Goal: Task Accomplishment & Management: Manage account settings

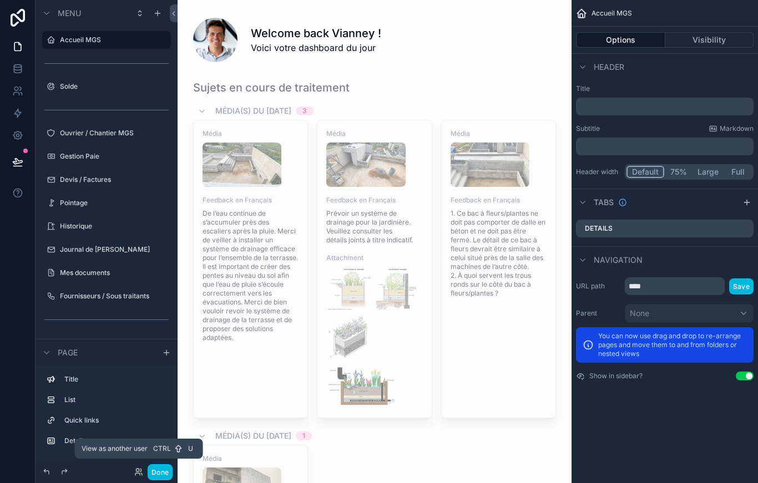
click at [134, 456] on div "Done" at bounding box center [151, 472] width 44 height 16
click at [138, 456] on icon at bounding box center [138, 472] width 9 height 9
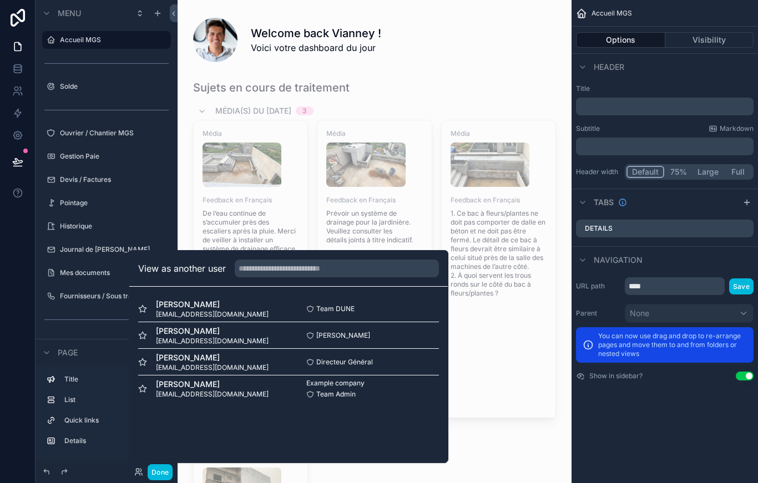
click at [420, 313] on div "Team DUNE Select" at bounding box center [363, 309] width 150 height 9
click at [417, 349] on div "Cheikh Sané cheikhmgsconstruction@gmail.com Cheikh Sané Select" at bounding box center [288, 335] width 301 height 27
click at [414, 396] on div "Example company Team Admin Select" at bounding box center [363, 389] width 150 height 20
click at [423, 322] on div "Safi Faidhi safi@idsconsultant.com Team DUNE Select" at bounding box center [288, 309] width 301 height 27
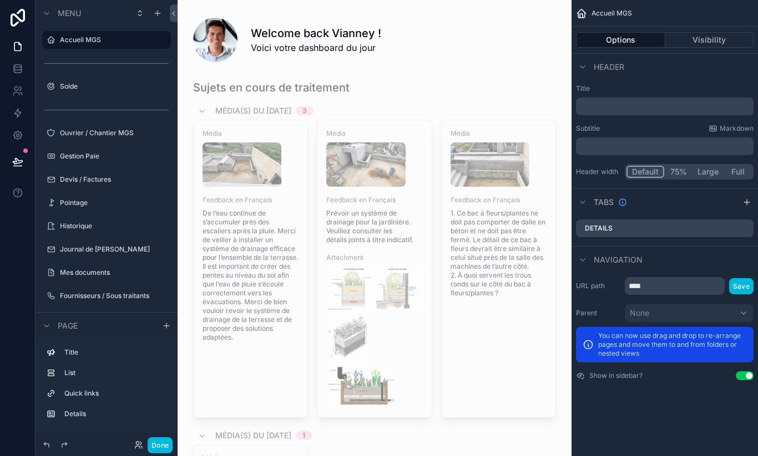
click at [160, 452] on button "Done" at bounding box center [160, 446] width 25 height 16
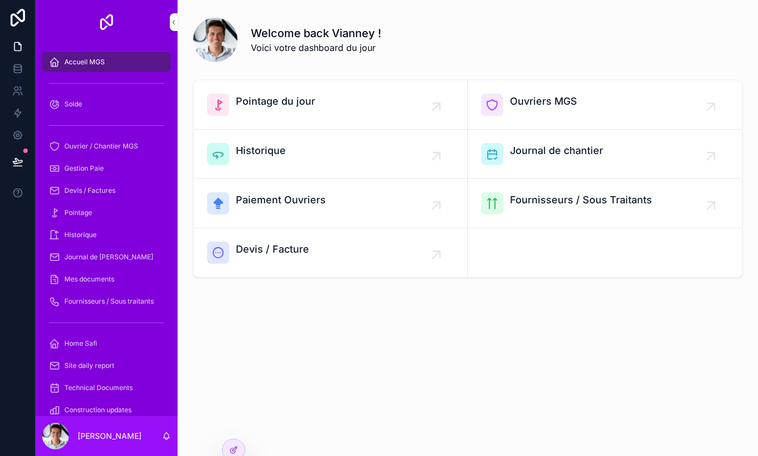
click at [16, 16] on icon at bounding box center [18, 18] width 14 height 18
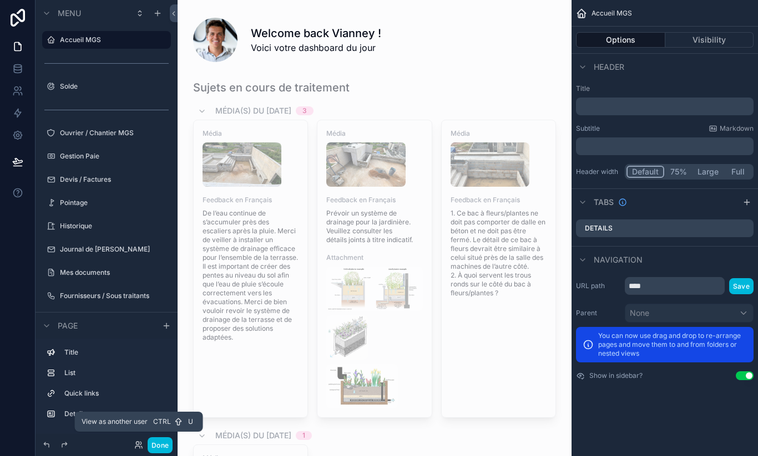
click at [139, 445] on icon at bounding box center [137, 443] width 3 height 3
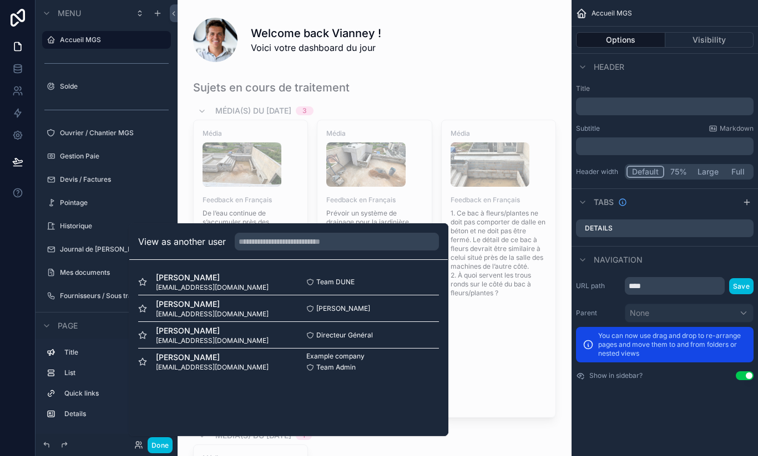
click at [377, 340] on div "Directeur Général Select" at bounding box center [363, 335] width 150 height 9
click at [407, 340] on div "Directeur Général Select" at bounding box center [363, 335] width 150 height 9
click at [394, 282] on div "Safi Faidhi safi@idsconsultant.com Team DUNE Select" at bounding box center [288, 282] width 301 height 27
click at [131, 454] on div "Done" at bounding box center [151, 446] width 44 height 16
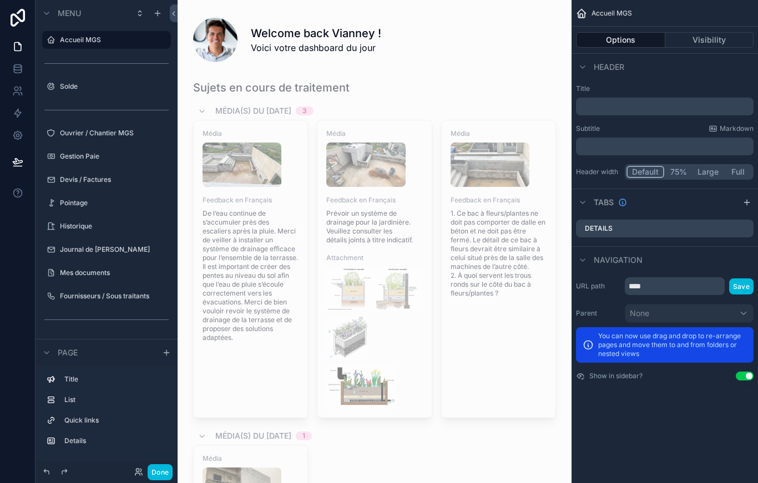
click at [130, 456] on div "Done" at bounding box center [151, 472] width 44 height 16
click at [134, 456] on icon at bounding box center [138, 472] width 9 height 9
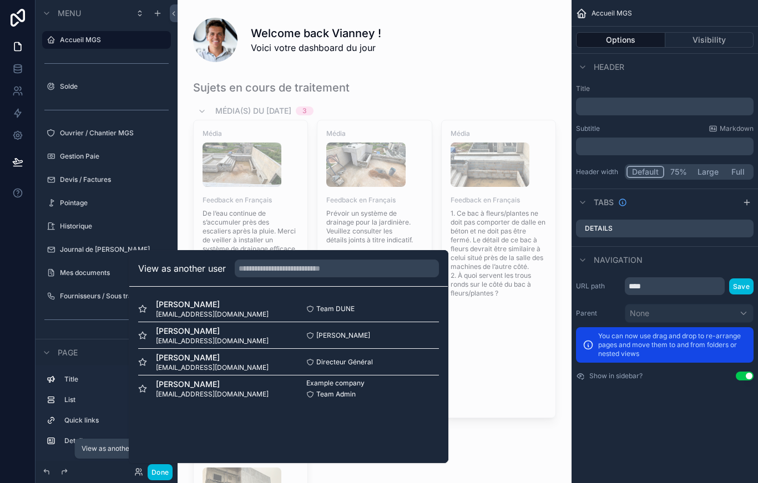
click at [196, 399] on span "vianney@dunesignature.com" at bounding box center [212, 394] width 113 height 9
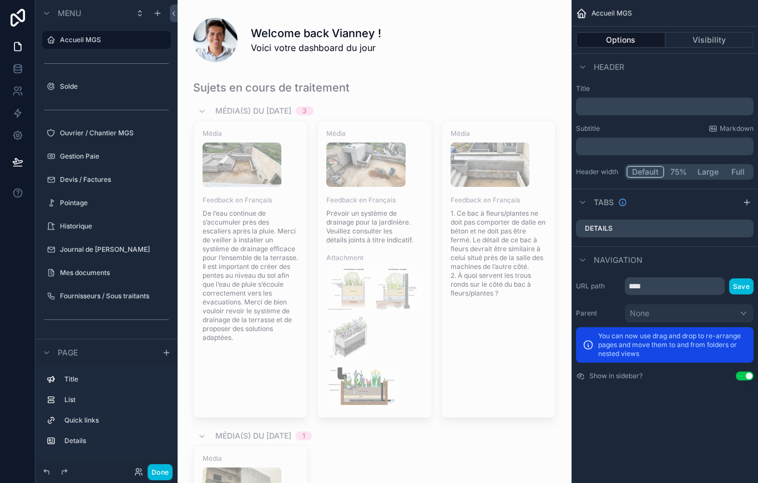
click at [158, 480] on button "Done" at bounding box center [160, 472] width 25 height 16
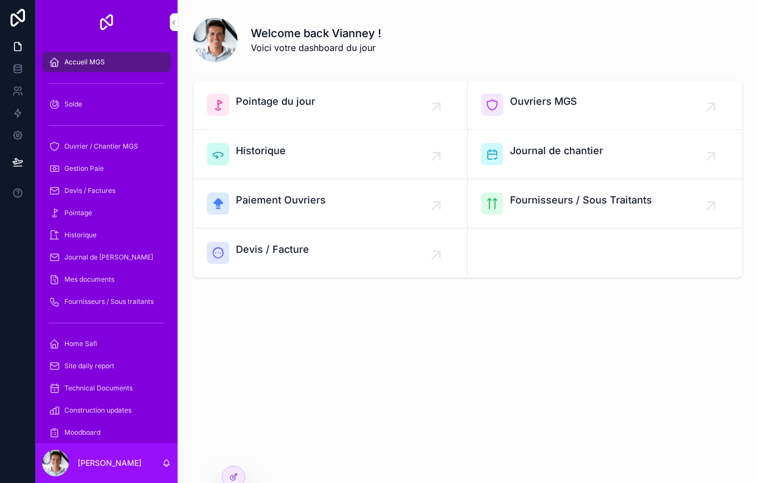
click at [227, 478] on div at bounding box center [233, 476] width 22 height 21
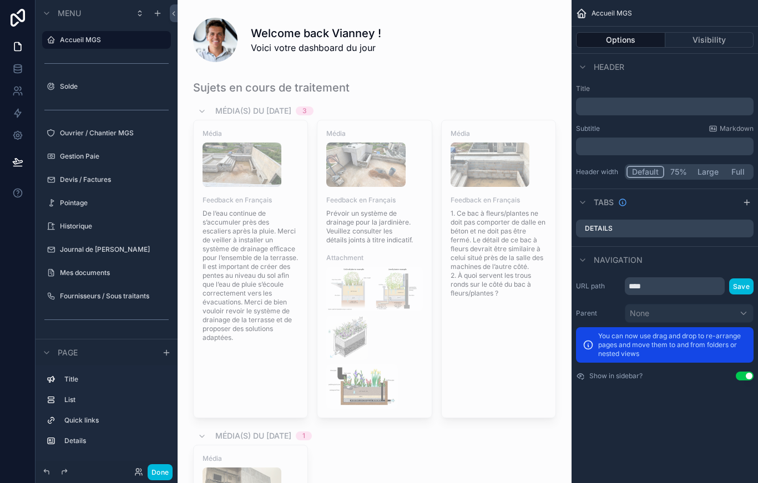
click at [158, 480] on button "Done" at bounding box center [160, 472] width 25 height 16
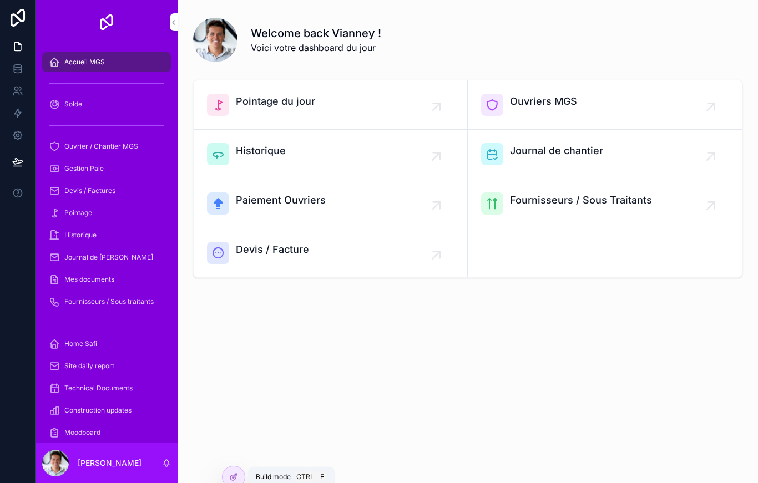
click at [241, 475] on div at bounding box center [233, 476] width 22 height 21
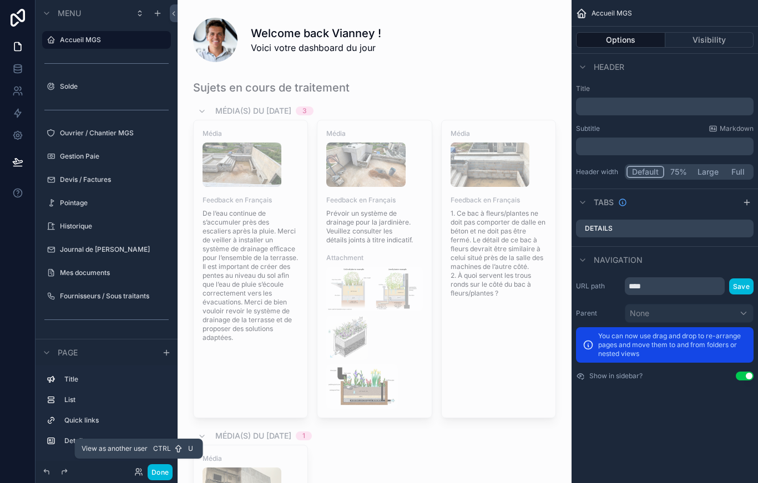
click at [134, 461] on div "Title List Quick links Details" at bounding box center [106, 413] width 142 height 95
click at [143, 476] on icon at bounding box center [138, 472] width 9 height 9
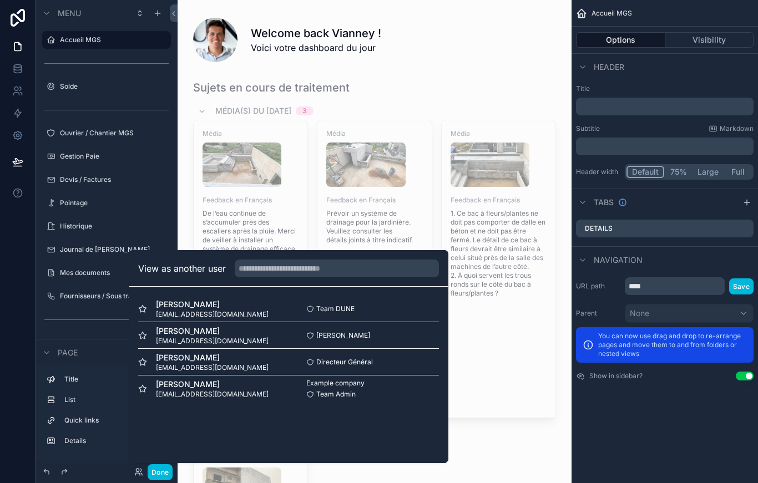
click at [19, 253] on div at bounding box center [17, 241] width 35 height 483
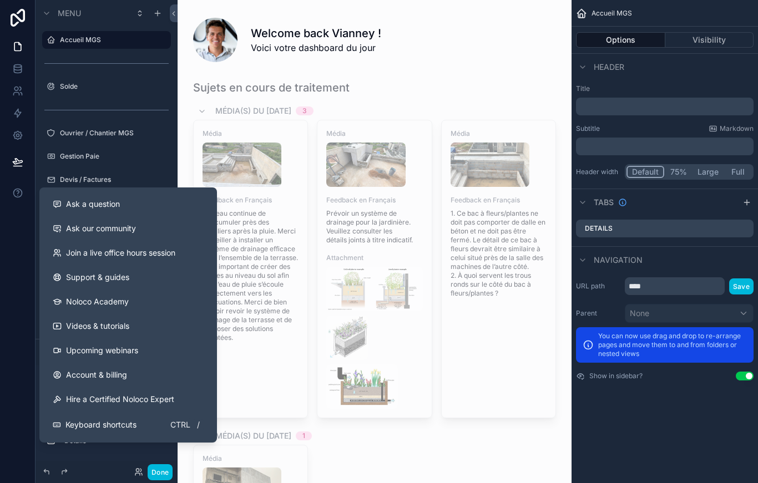
click at [169, 205] on div "Ask a question" at bounding box center [128, 204] width 151 height 11
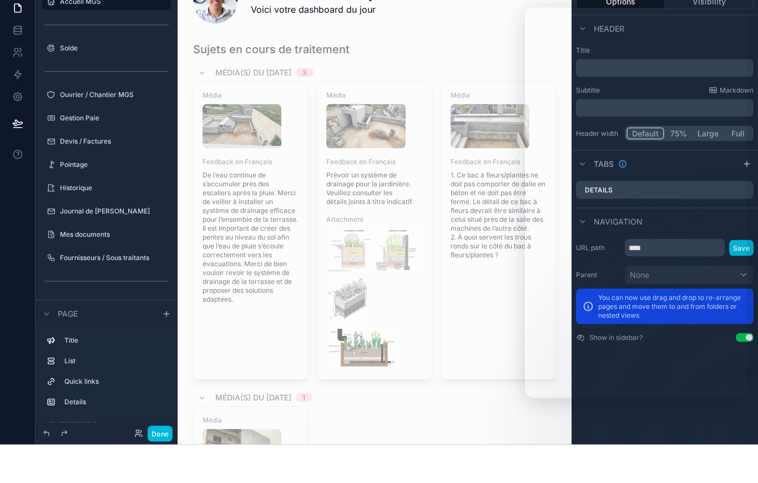
click at [163, 464] on button "Done" at bounding box center [160, 472] width 25 height 16
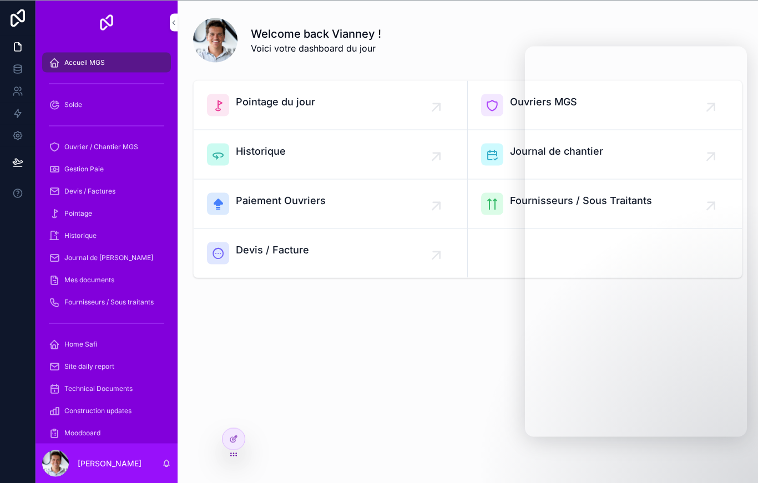
scroll to position [14, 0]
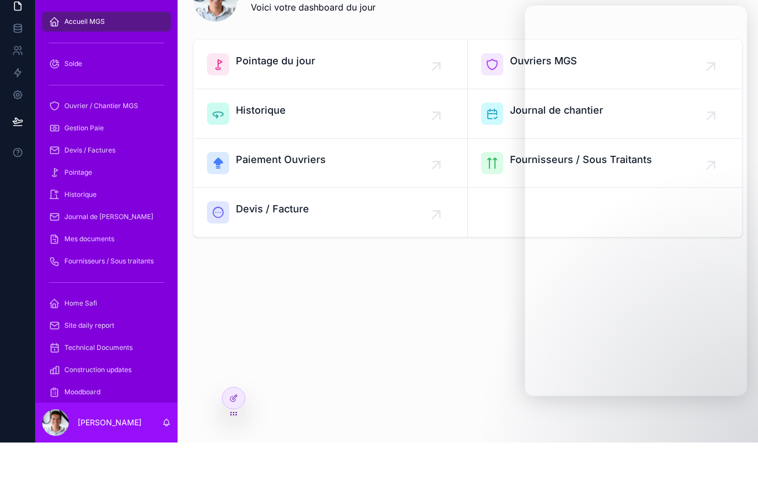
click at [237, 428] on div at bounding box center [233, 438] width 22 height 21
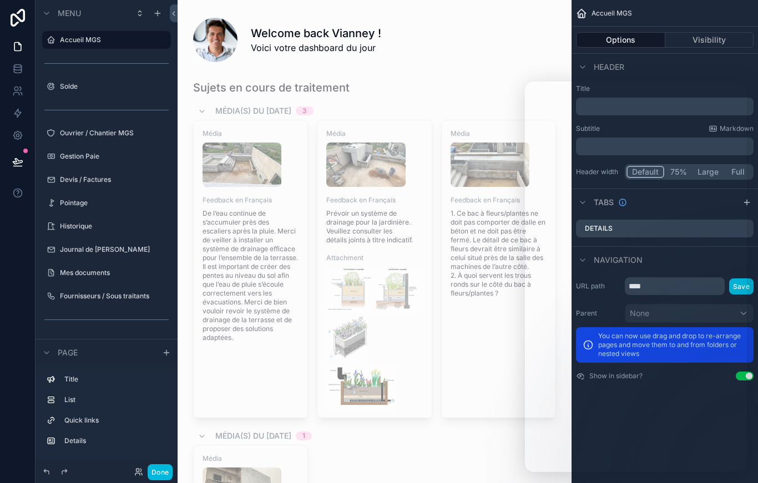
scroll to position [0, 0]
click at [142, 475] on icon at bounding box center [141, 474] width 1 height 2
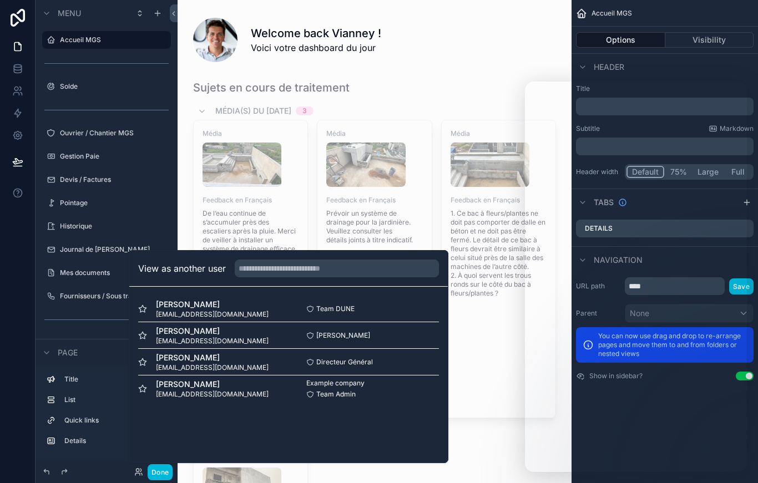
click at [382, 349] on div "Cheikh Sané cheikhmgsconstruction@gmail.com Cheikh Sané Select" at bounding box center [288, 335] width 301 height 27
click at [409, 376] on div "Youssou Samb samb@dunesignature.com Directeur Général Select" at bounding box center [288, 362] width 301 height 27
click at [400, 399] on div "Example company Team Admin Select" at bounding box center [363, 389] width 150 height 20
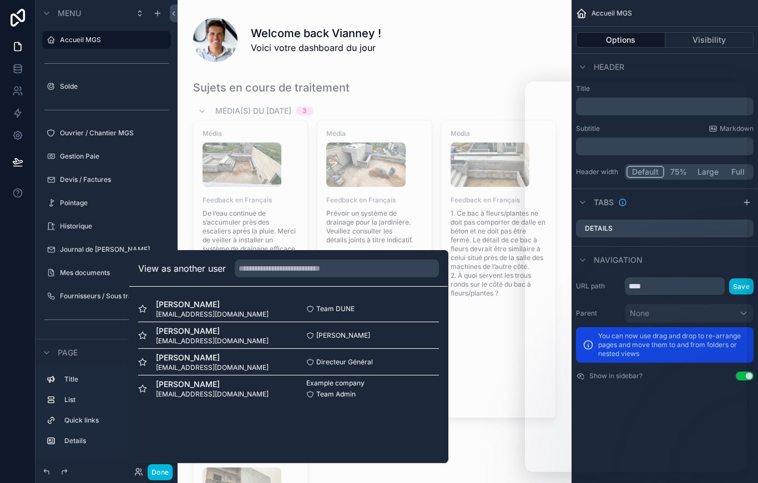
click at [396, 316] on div "Safi Faidhi safi@idsconsultant.com Team DUNE Select" at bounding box center [288, 309] width 301 height 27
click at [395, 315] on div "Safi Faidhi safi@idsconsultant.com Team DUNE Select" at bounding box center [288, 309] width 301 height 27
click at [404, 316] on div "Safi Faidhi safi@idsconsultant.com Team DUNE Select" at bounding box center [288, 309] width 301 height 27
click at [403, 316] on div "Safi Faidhi safi@idsconsultant.com Team DUNE Select" at bounding box center [288, 309] width 301 height 27
click at [399, 317] on div "Safi Faidhi safi@idsconsultant.com Team DUNE Select" at bounding box center [288, 309] width 301 height 27
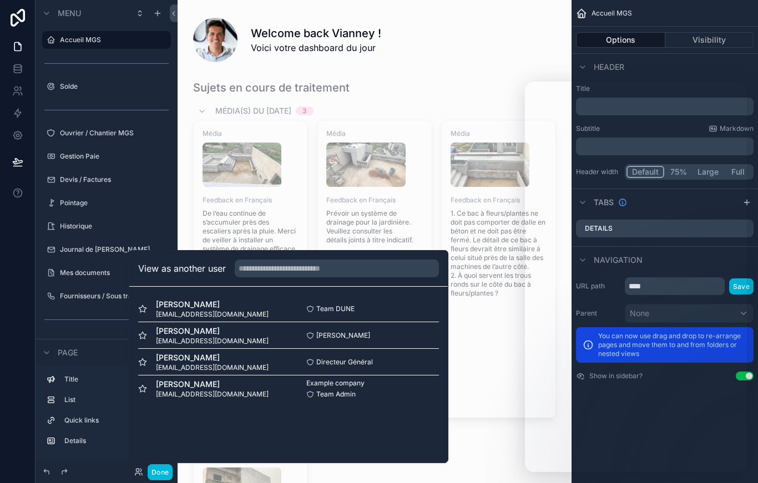
click at [372, 277] on input "text" at bounding box center [337, 269] width 204 height 18
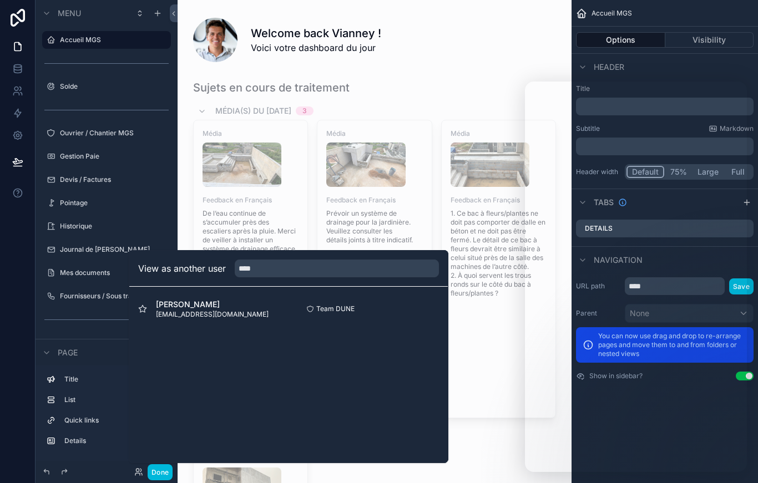
type input "****"
click at [412, 313] on div "Team DUNE Select" at bounding box center [363, 309] width 150 height 9
click at [478, 358] on div "scrollable content" at bounding box center [374, 351] width 376 height 552
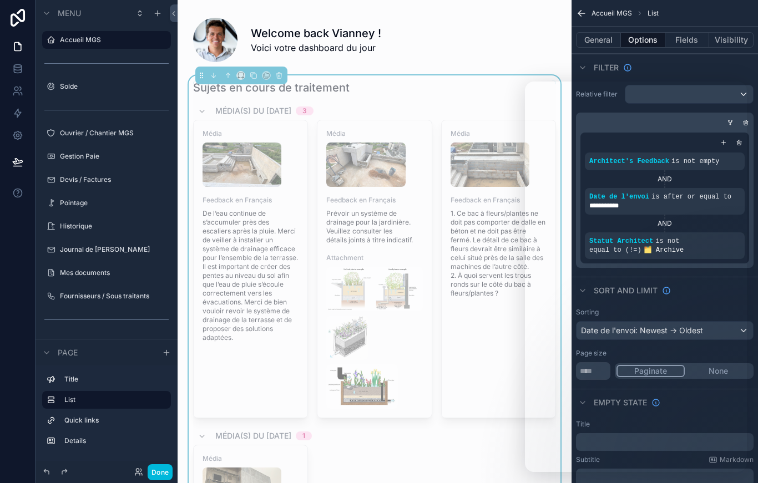
click at [150, 475] on button "Done" at bounding box center [160, 472] width 25 height 16
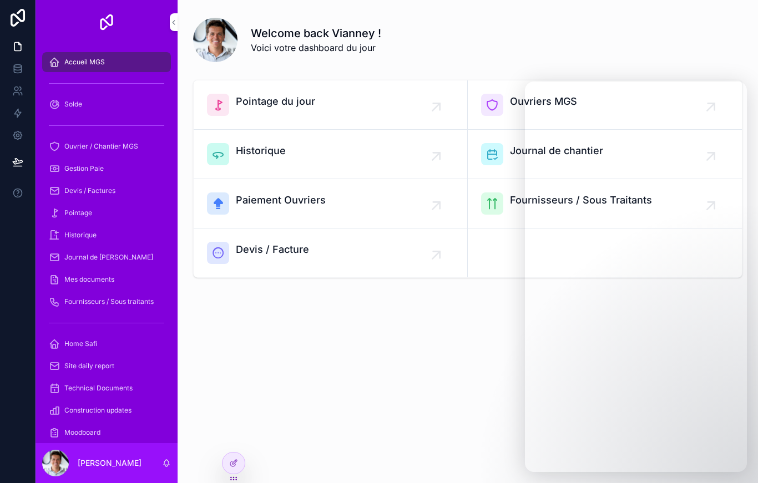
click at [80, 100] on span "Solde" at bounding box center [73, 104] width 18 height 9
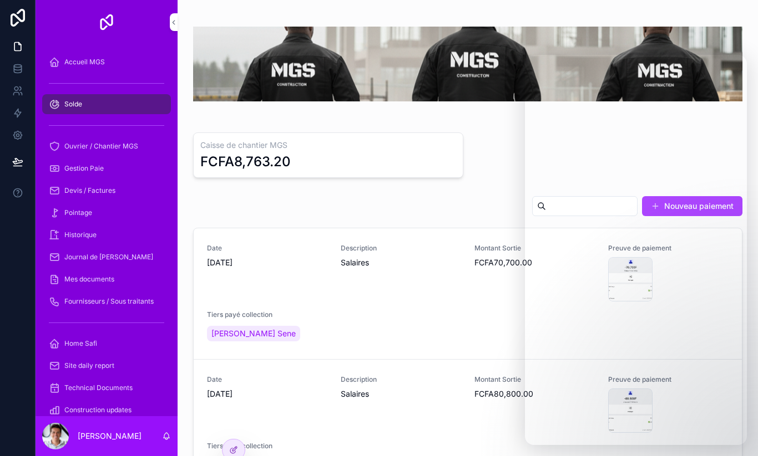
click at [100, 149] on span "Ouvrier / Chantier MGS" at bounding box center [101, 146] width 74 height 9
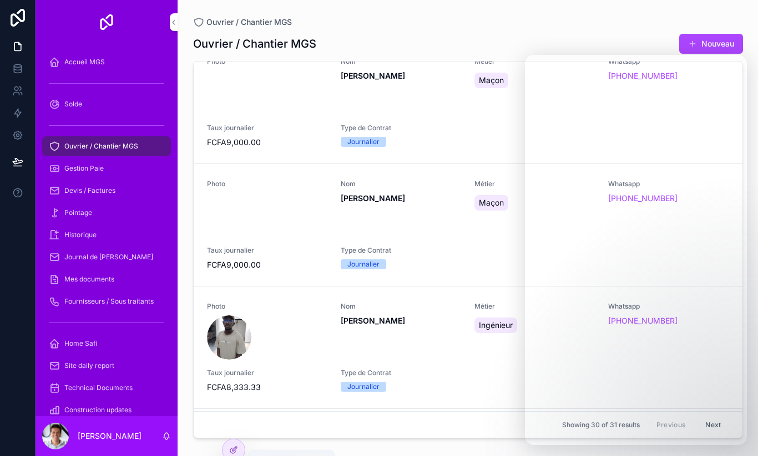
scroll to position [21, 0]
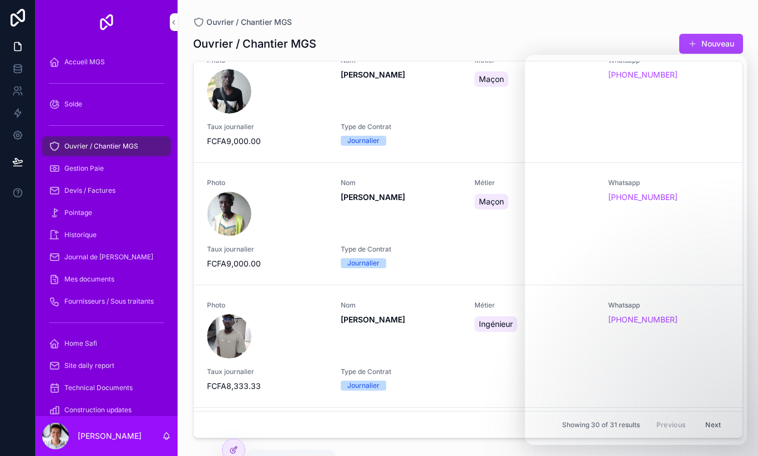
click at [230, 447] on icon at bounding box center [233, 450] width 9 height 9
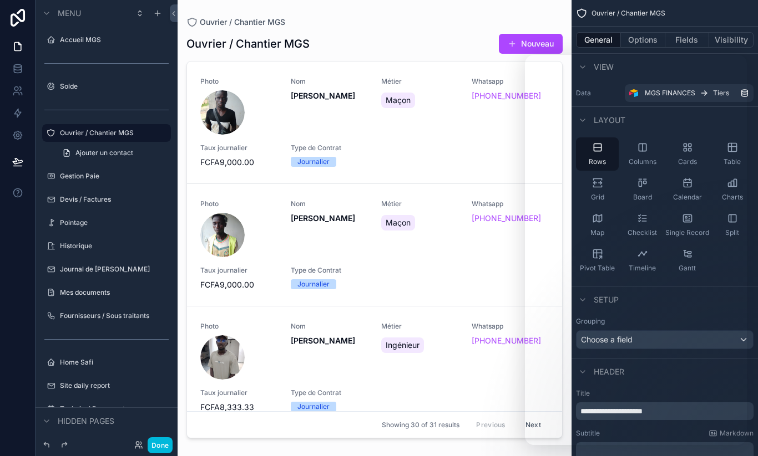
click at [160, 454] on button "Done" at bounding box center [160, 446] width 25 height 16
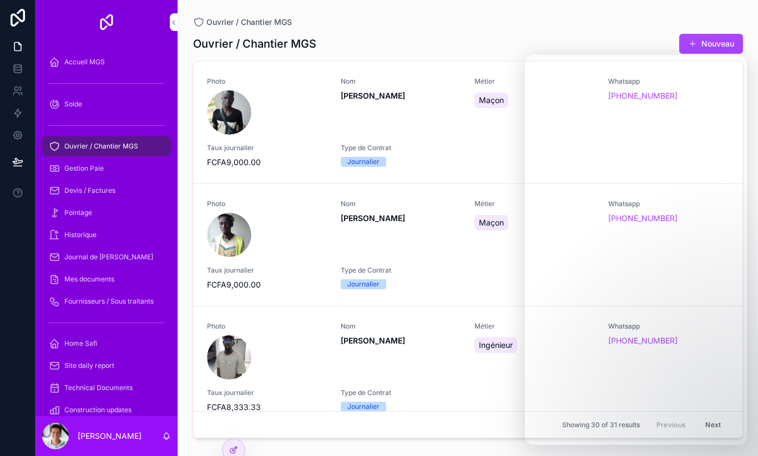
click at [106, 64] on div "Accueil MGS" at bounding box center [106, 62] width 115 height 18
